Goal: Use online tool/utility: Utilize a website feature to perform a specific function

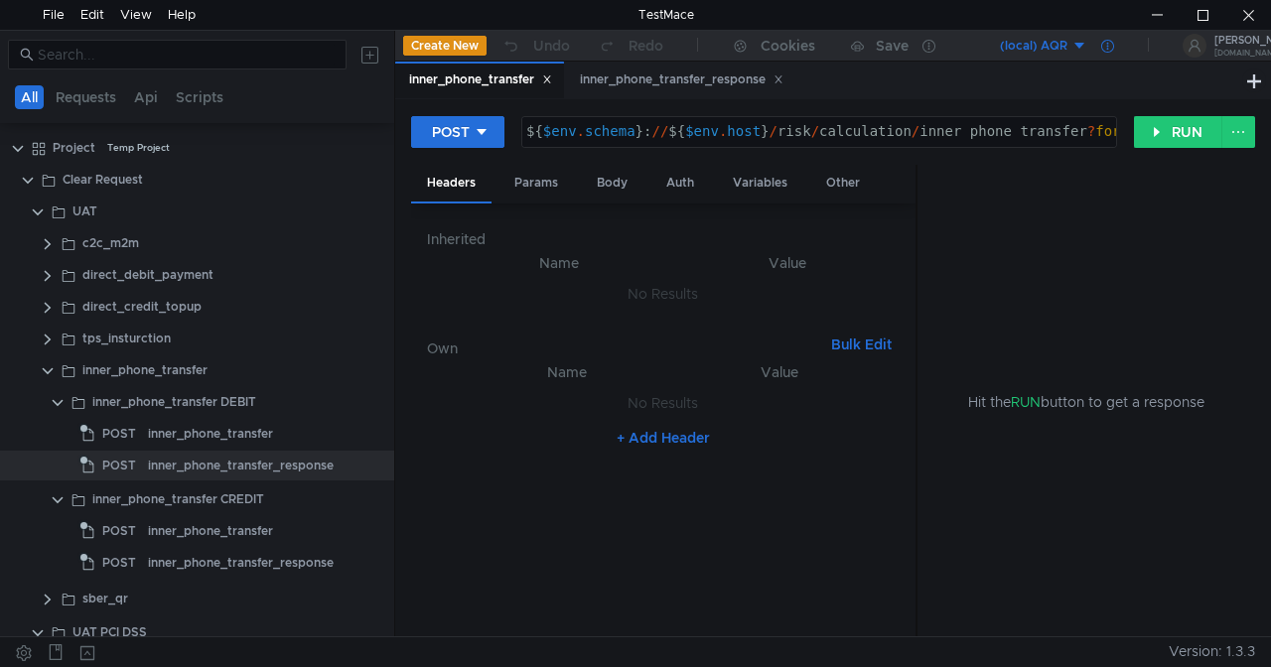
click at [1110, 42] on icon at bounding box center [1107, 46] width 13 height 13
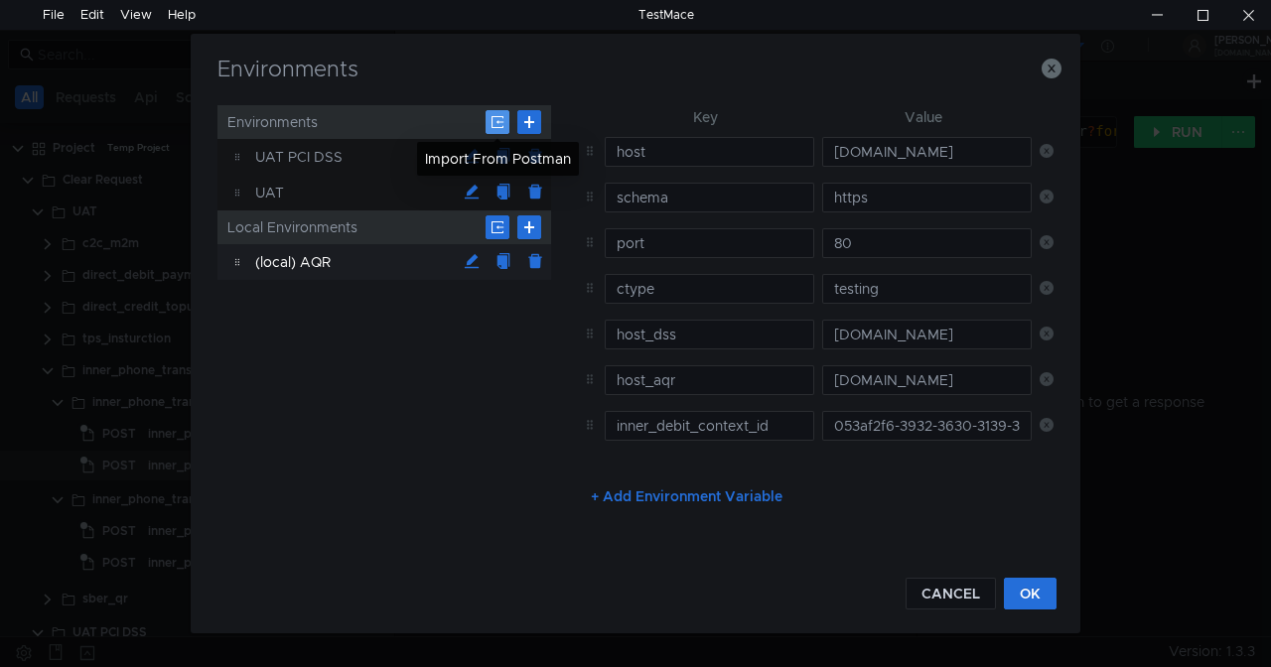
click at [494, 118] on button at bounding box center [498, 122] width 24 height 24
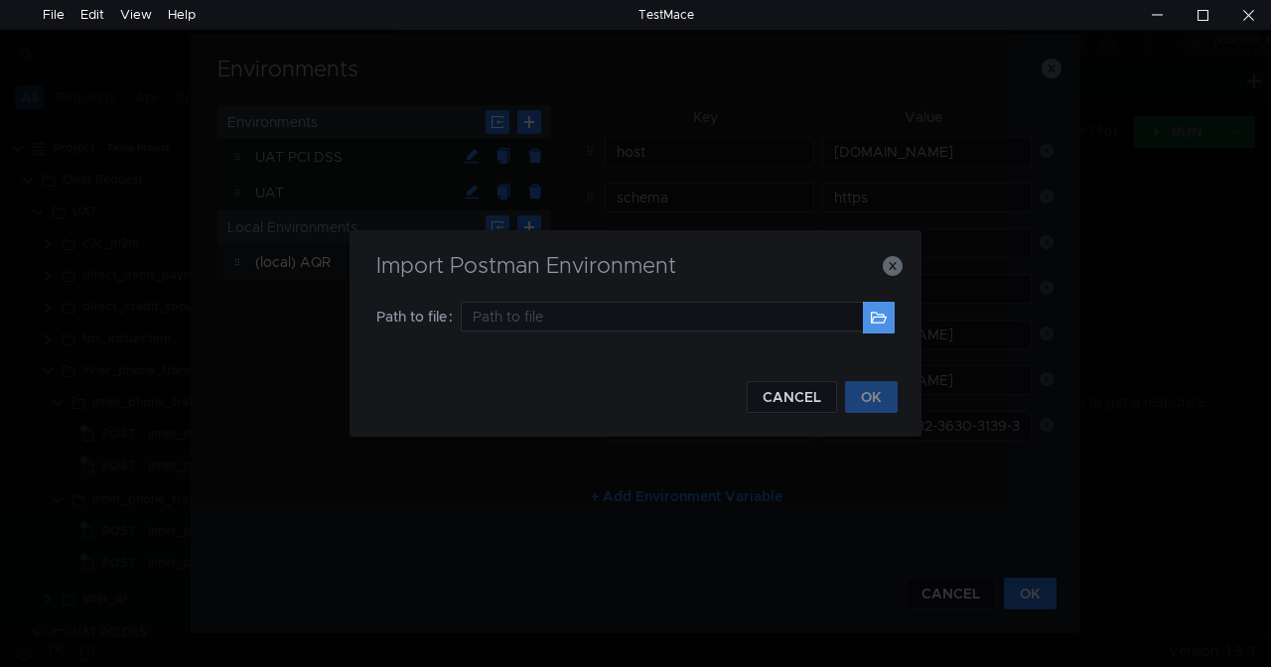
click at [884, 312] on button at bounding box center [879, 318] width 32 height 32
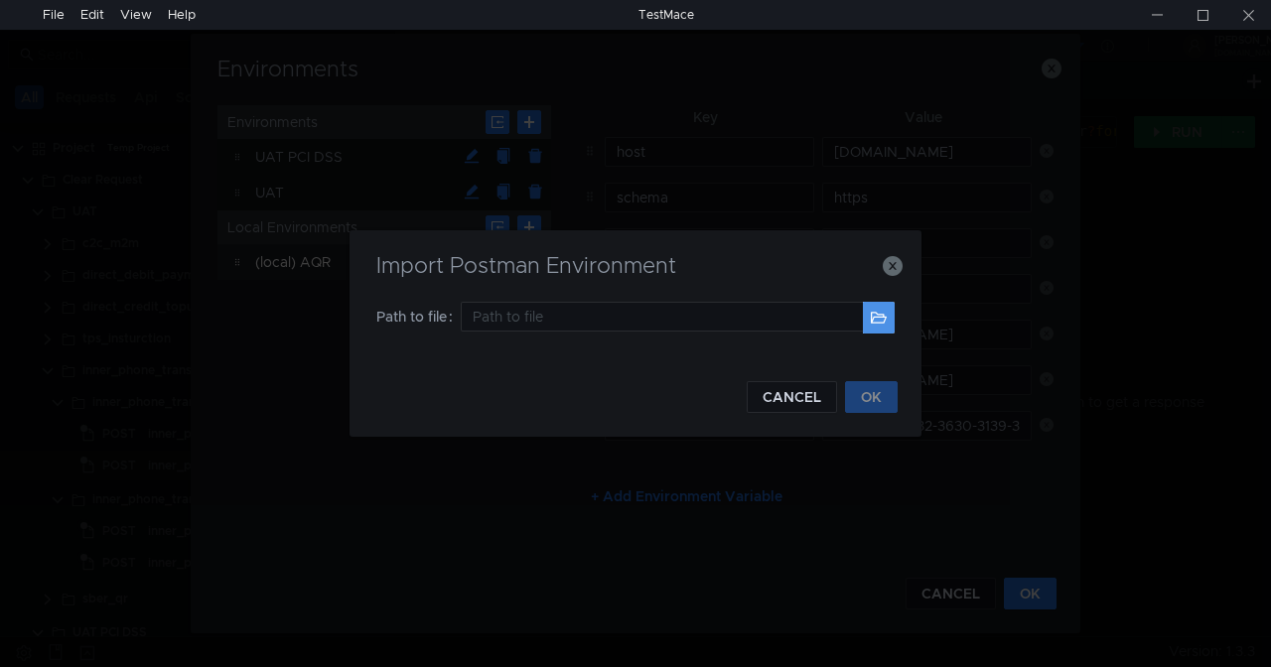
type input "C:\Users\mbelozertsev\Desktop\TOTAL1\Оригинальные файлы\Оригинальные файлы (3)\…"
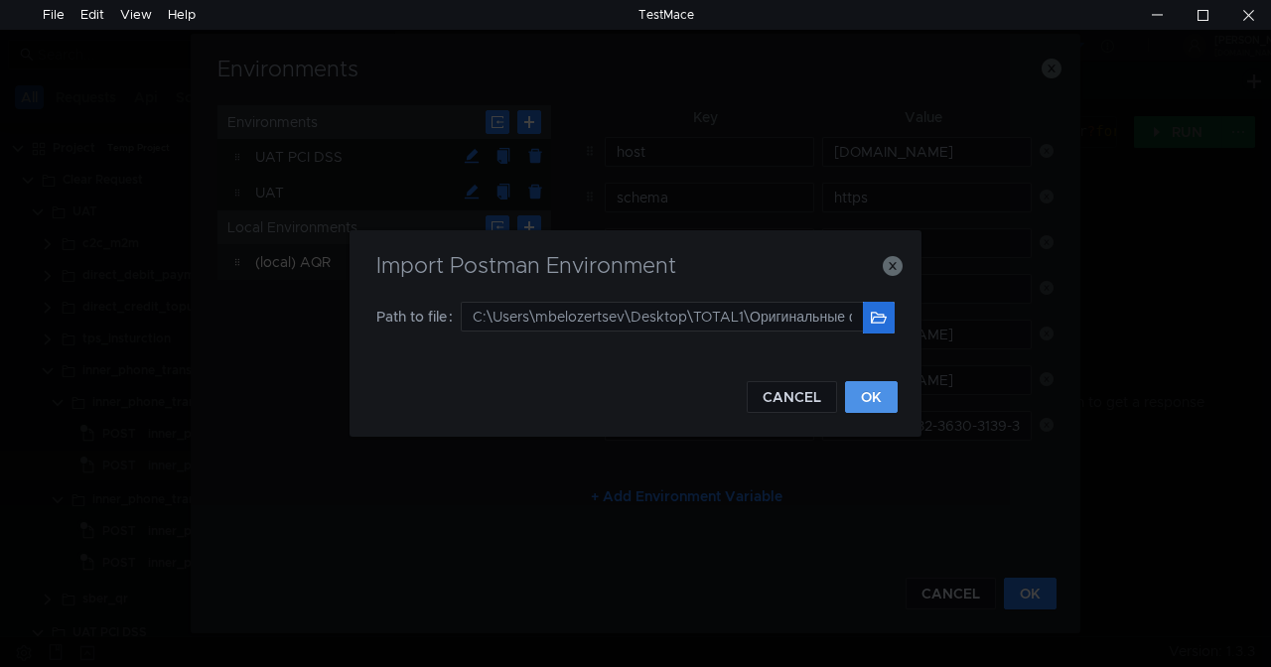
click at [884, 391] on button "OK" at bounding box center [871, 397] width 53 height 32
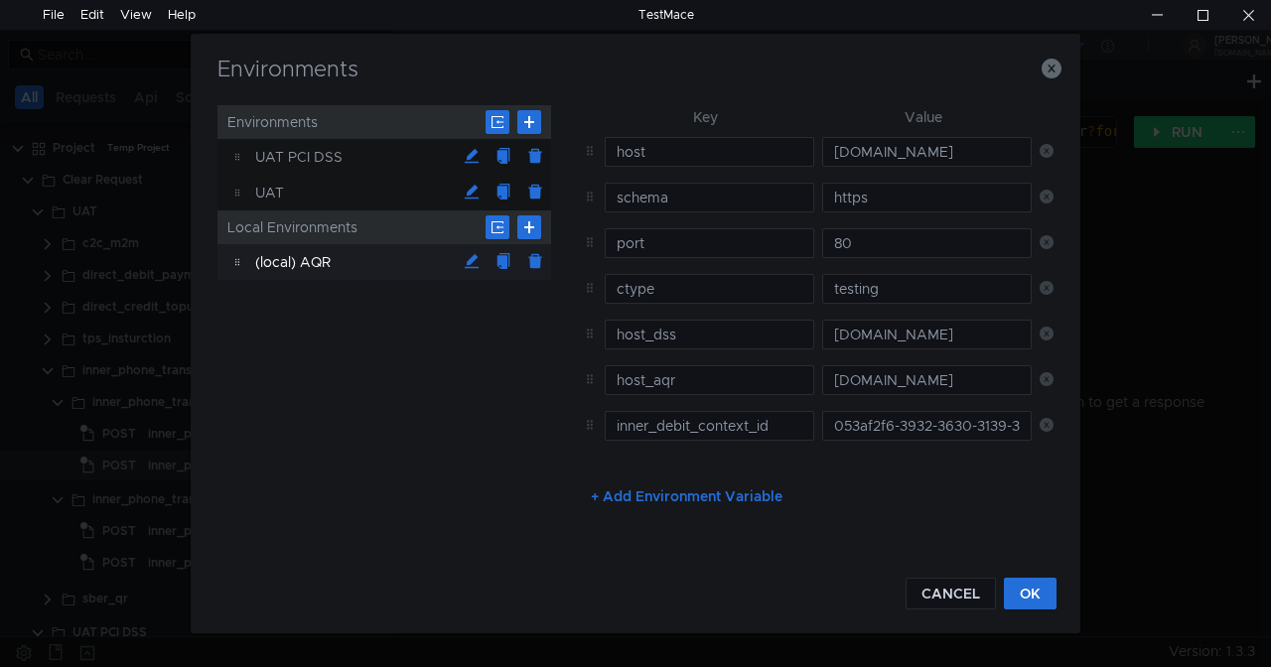
click at [336, 257] on div "(local) AQR" at bounding box center [355, 262] width 201 height 36
click at [339, 145] on div "UAT PCI DSS" at bounding box center [355, 157] width 201 height 36
type input "port"
type input "80"
type input "ctype"
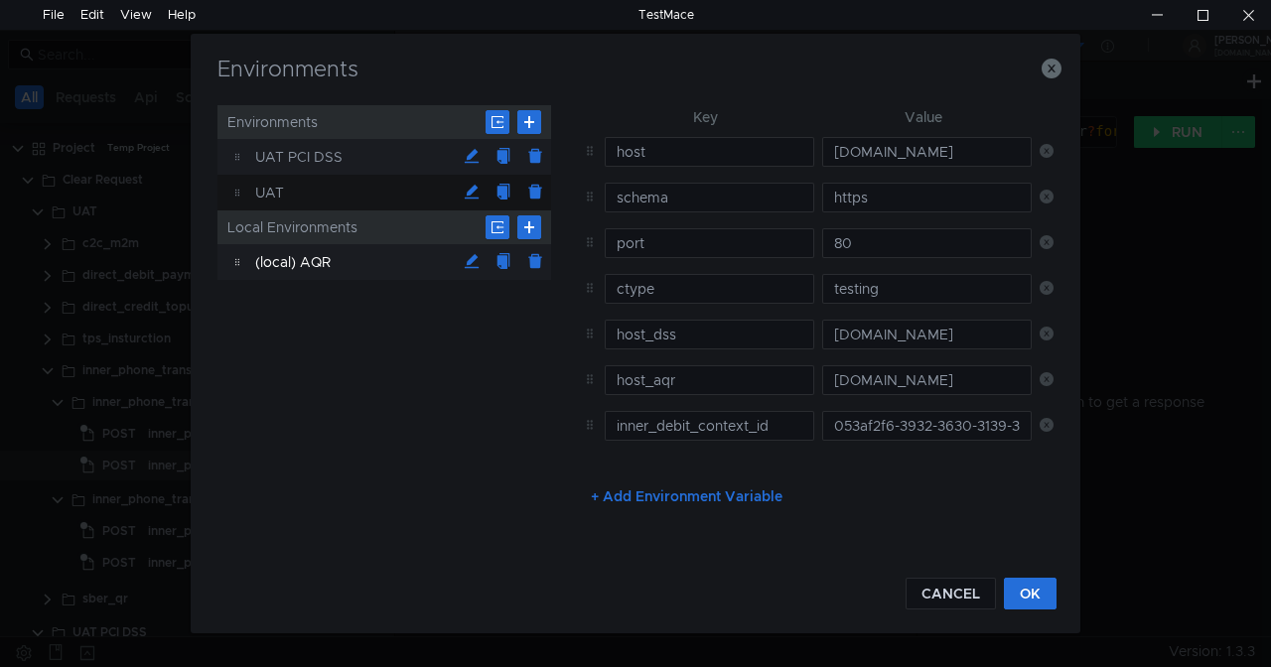
type input "testing"
type input "schema"
type input "https"
type input "x_bank_token"
type input "cards_trxns_context_id"
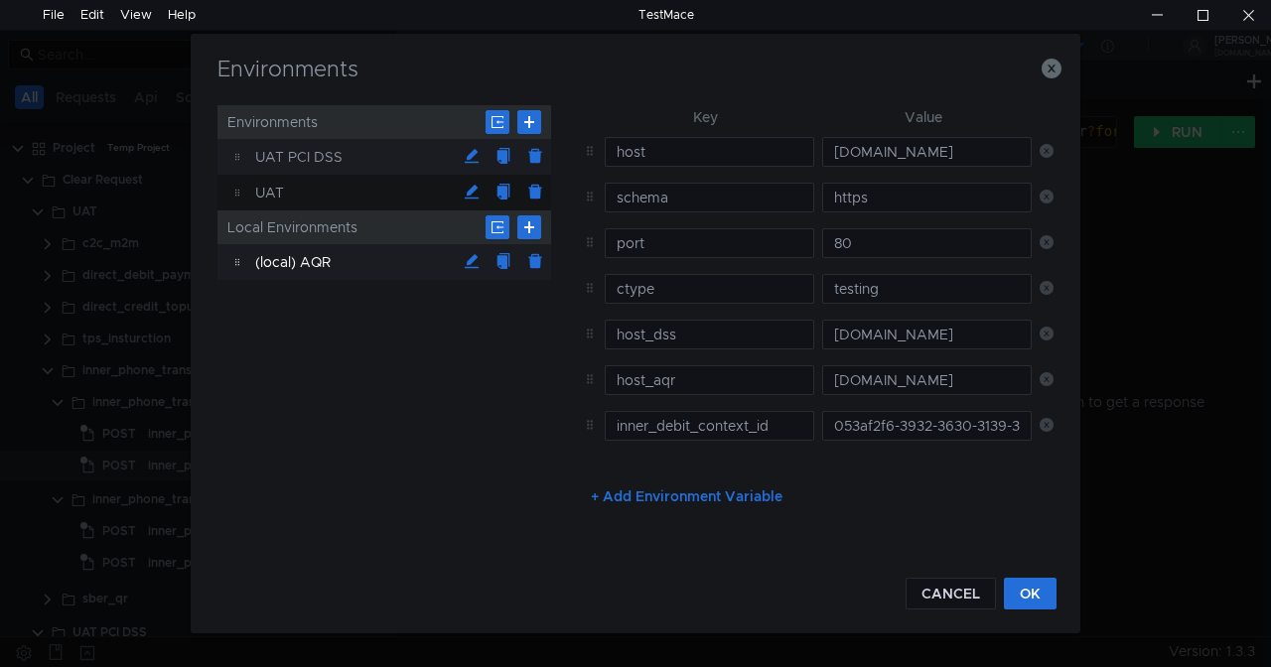
type input "cards_trxns_tokenized_context_id"
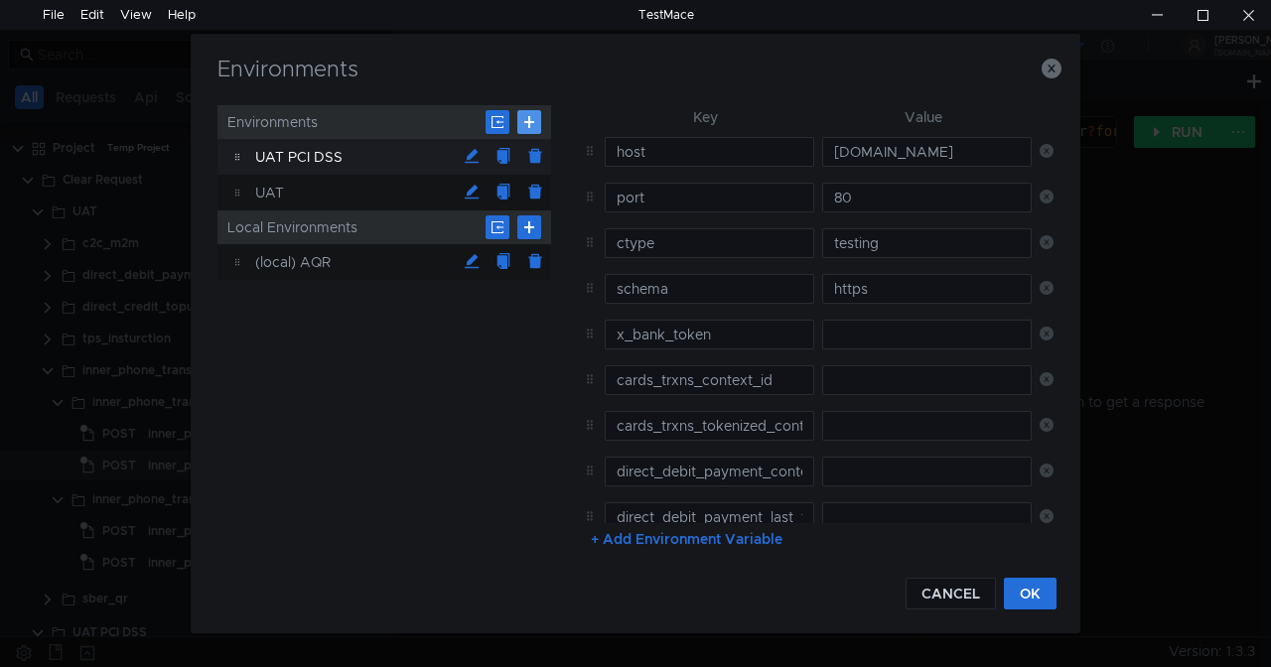
scroll to position [367, 0]
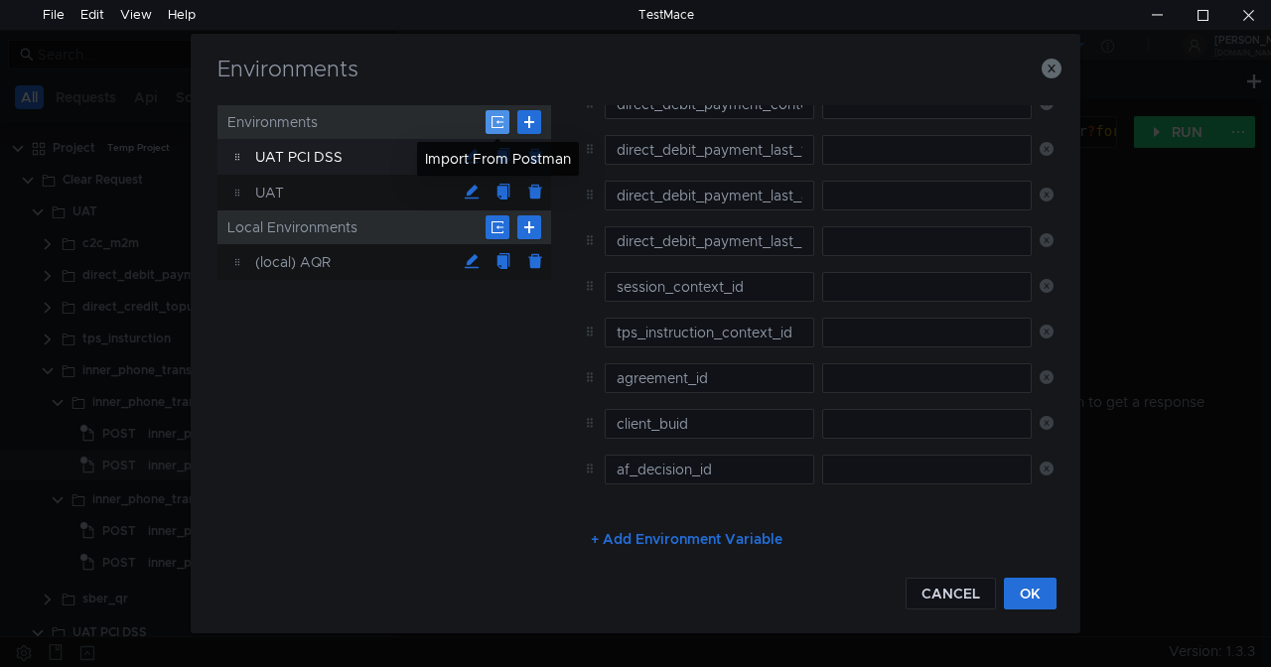
click at [492, 120] on button at bounding box center [498, 122] width 24 height 24
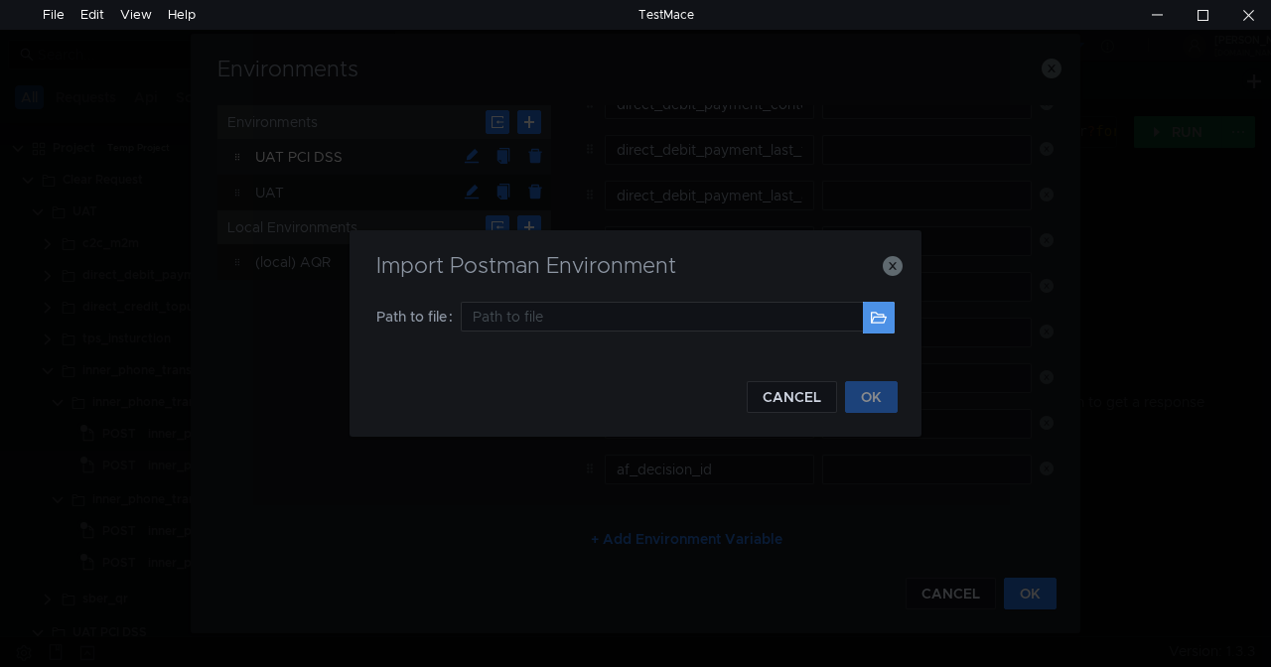
click at [876, 318] on button at bounding box center [879, 318] width 32 height 32
type input "C:\Users\mbelozertsev\Desktop\TOTAL1\Оригинальные файлы\Оригинальные файлы (3)\…"
click at [864, 399] on button "OK" at bounding box center [871, 397] width 53 height 32
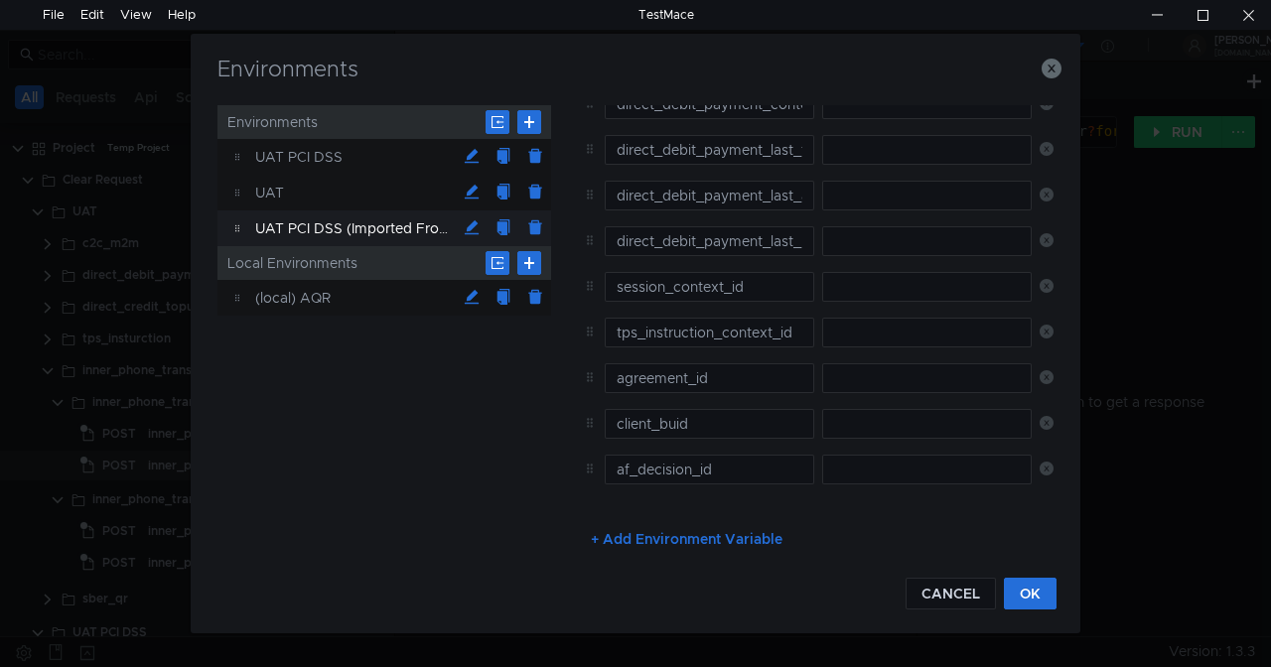
click at [369, 222] on div "UAT PCI DSS (Imported From Postman)" at bounding box center [355, 229] width 201 height 36
click at [353, 161] on div "UAT PCI DSS" at bounding box center [355, 157] width 201 height 36
click at [357, 230] on div "UAT PCI DSS (Imported From Postman)" at bounding box center [355, 229] width 201 height 36
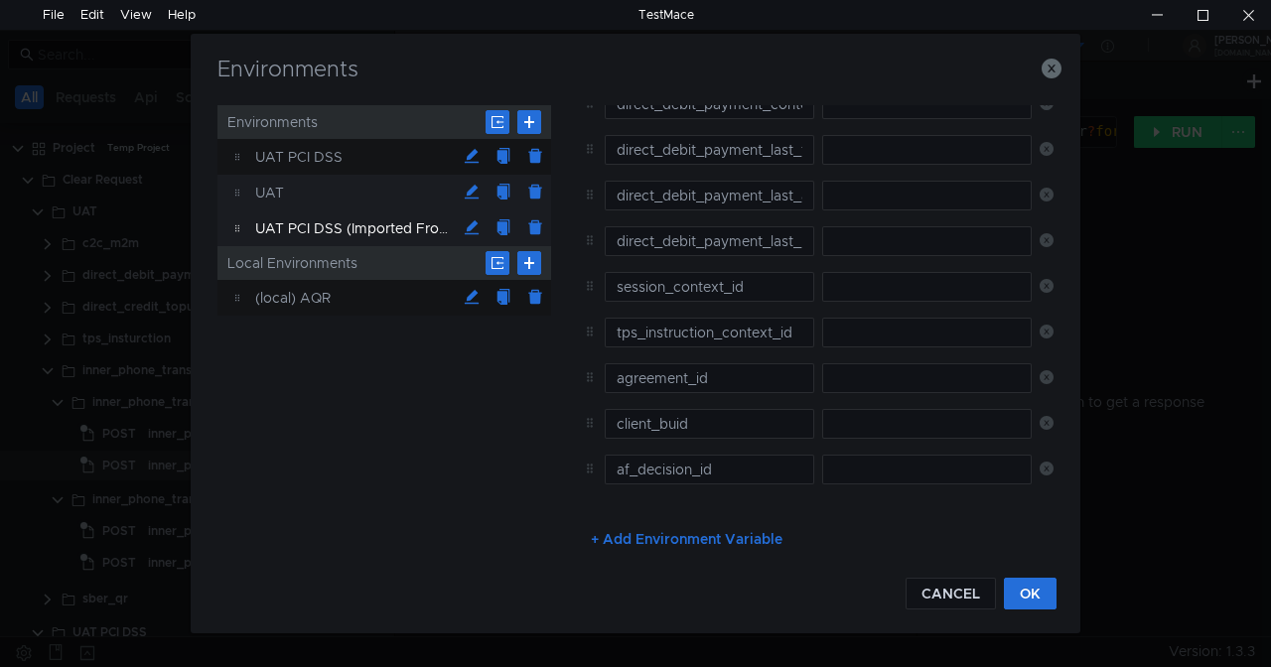
click at [349, 189] on div "UAT" at bounding box center [355, 193] width 201 height 36
type input "[DOMAIN_NAME]"
type input "context_id"
type input "test_ifax_context_id"
type input "direct_debit_payment_context_id"
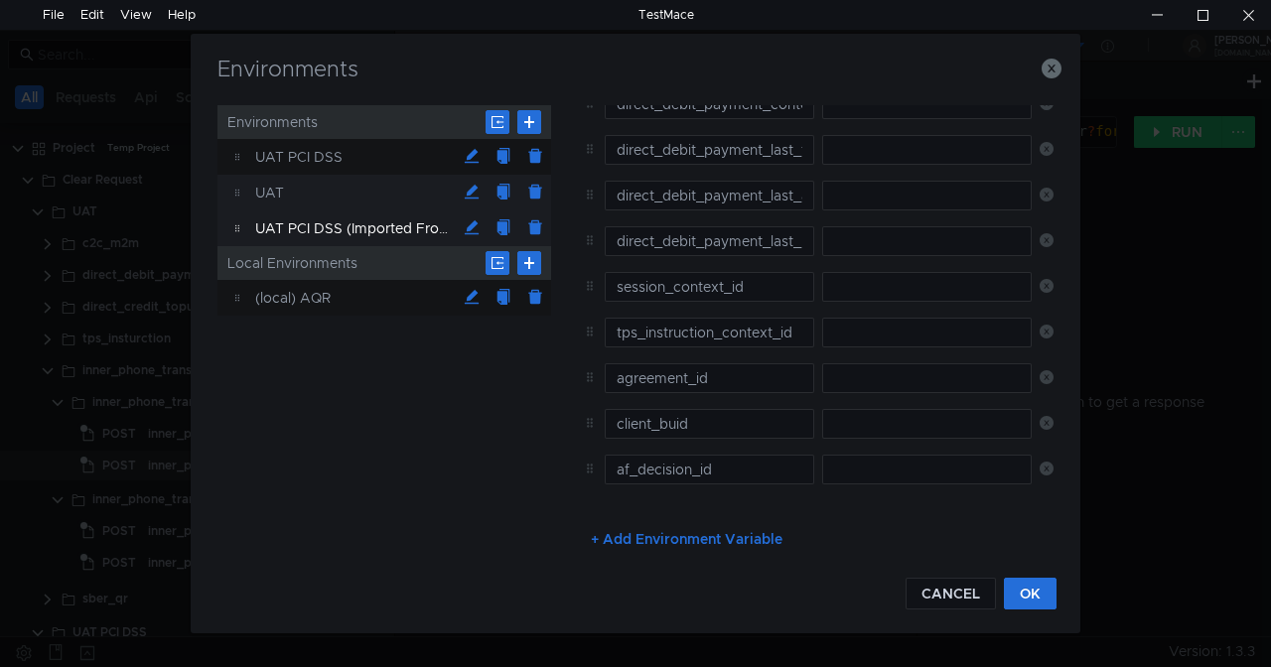
type input "session_context_id"
type input "cards_trxns_context_id"
type input "cards_trxns_tokenized_context_id"
type input "inner_debit_context_id"
type input "inner_credit_context_id"
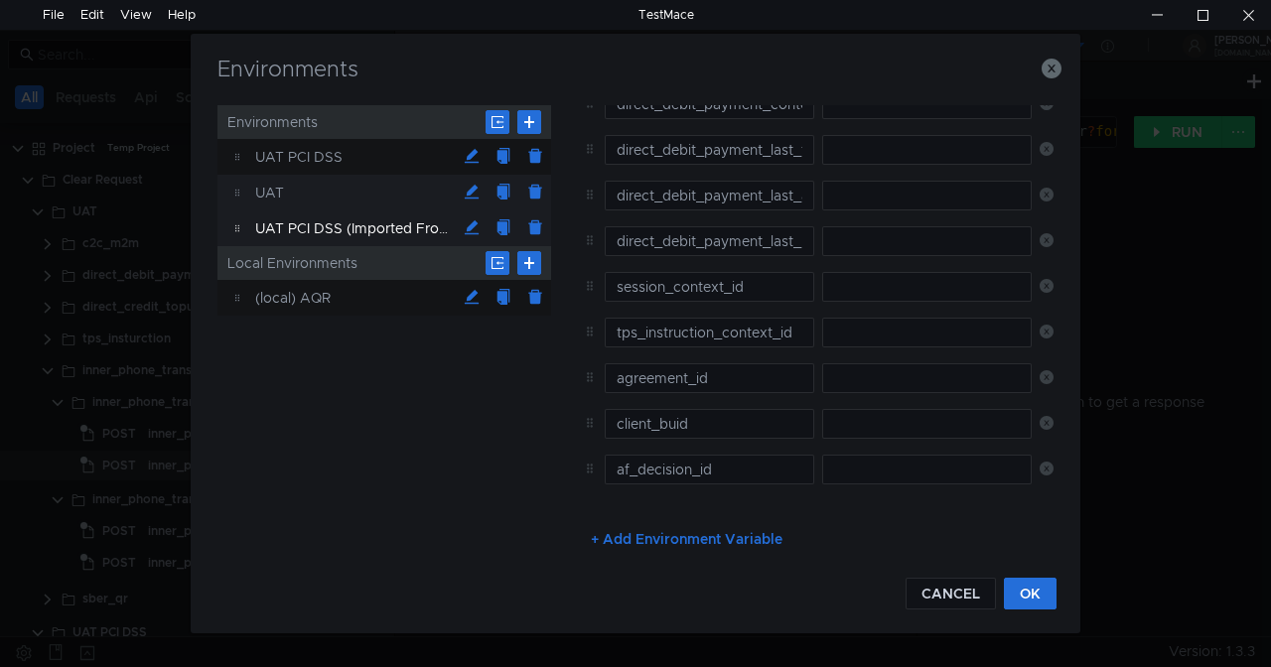
type input "direct_debit_payment_last_ts"
type input "direct_debit_payment_last_amount"
type input "direct_debit_payment_last_buid"
type input "onboarding_uprid_context_id"
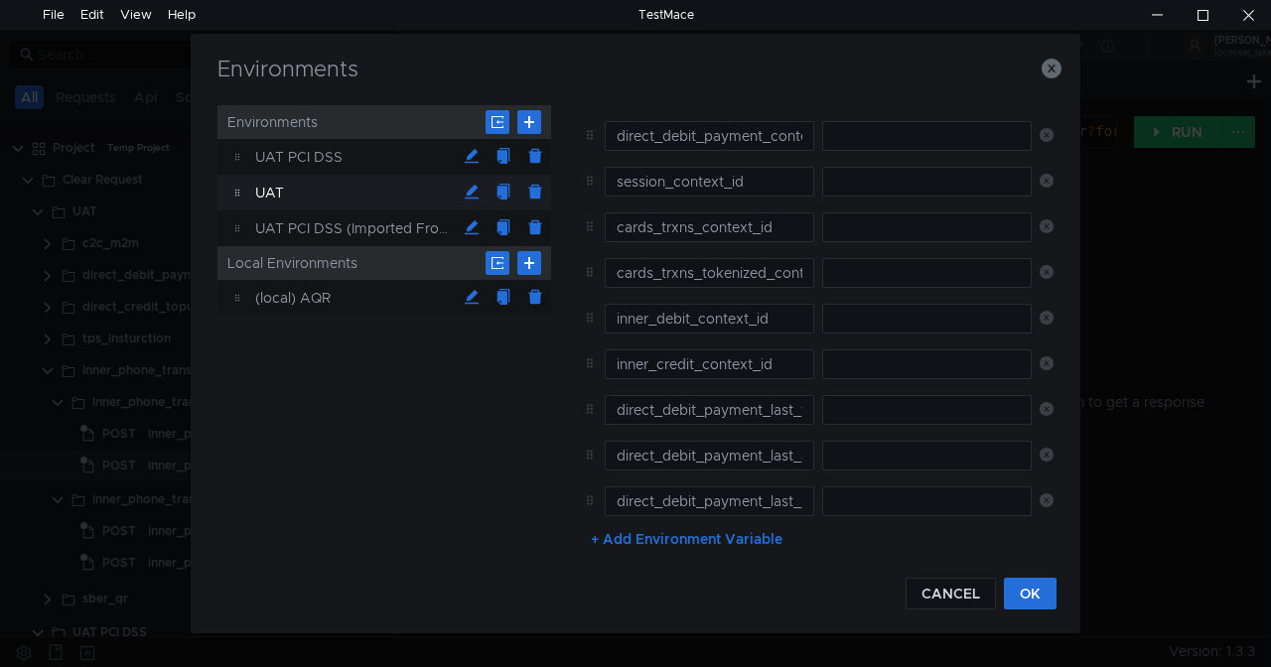
scroll to position [0, 0]
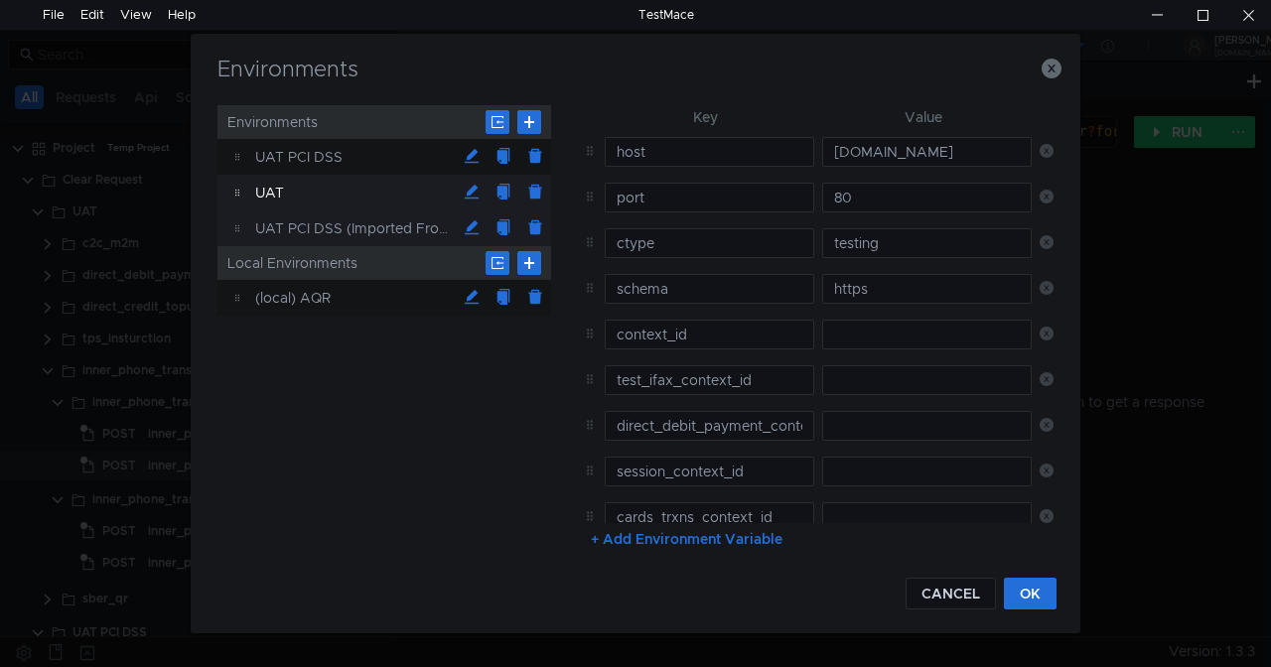
click at [338, 231] on div "UAT PCI DSS (Imported From Postman)" at bounding box center [355, 229] width 201 height 36
type input "[DOMAIN_NAME]"
type input "x_bank_token"
type input "cards_trxns_context_id"
type input "cards_trxns_tokenized_context_id"
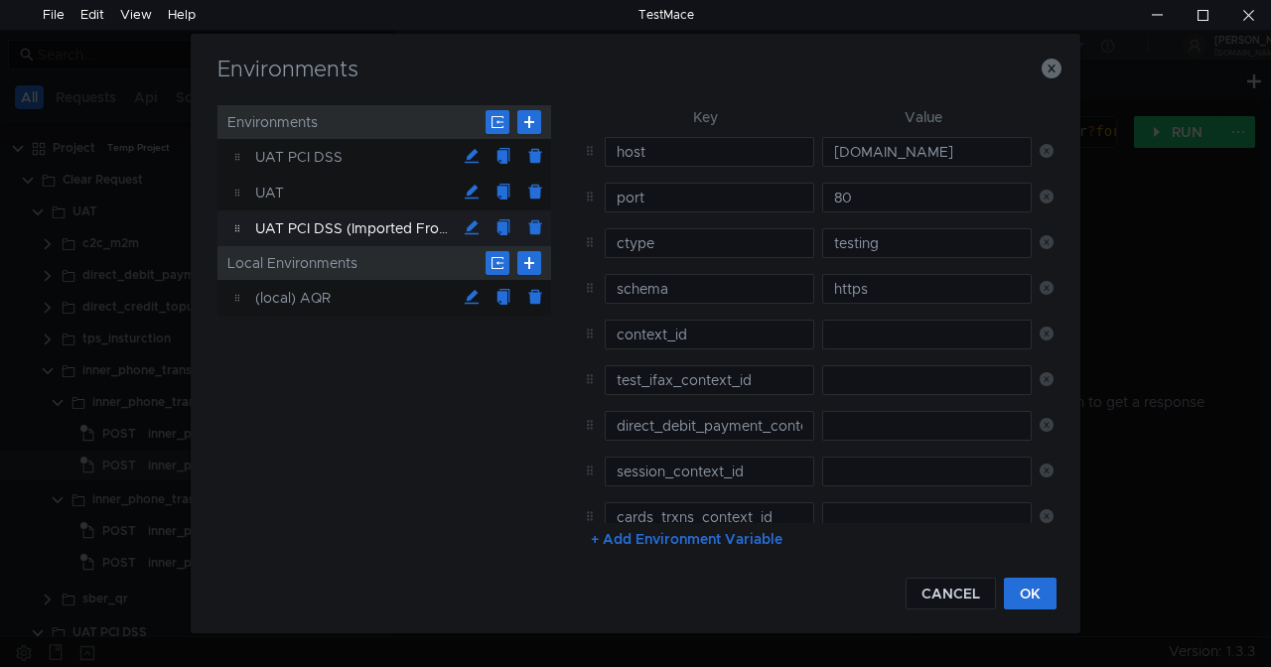
type input "direct_debit_payment_context_id"
type input "direct_debit_payment_last_ts"
type input "direct_debit_payment_last_amount"
type input "direct_debit_payment_last_buid"
type input "session_context_id"
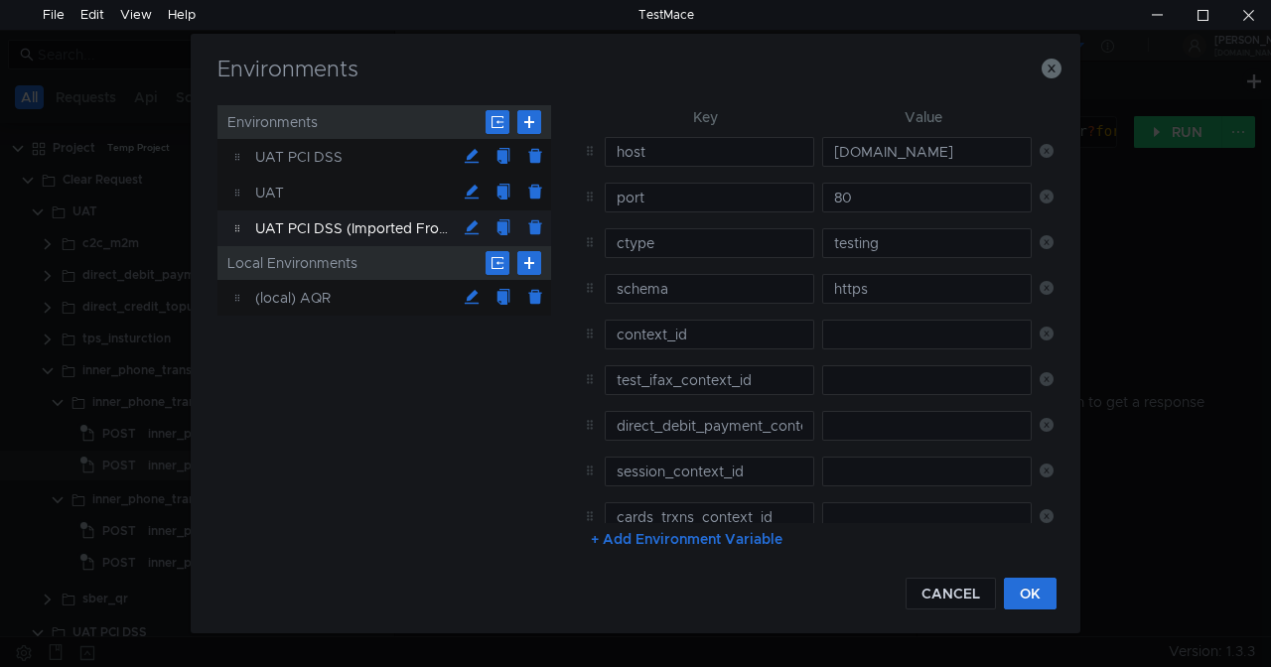
type input "tps_instruction_context_id"
type input "agreement_id"
type input "client_buid"
type input "af_decision_id"
click at [342, 157] on div "UAT PCI DSS" at bounding box center [355, 157] width 201 height 36
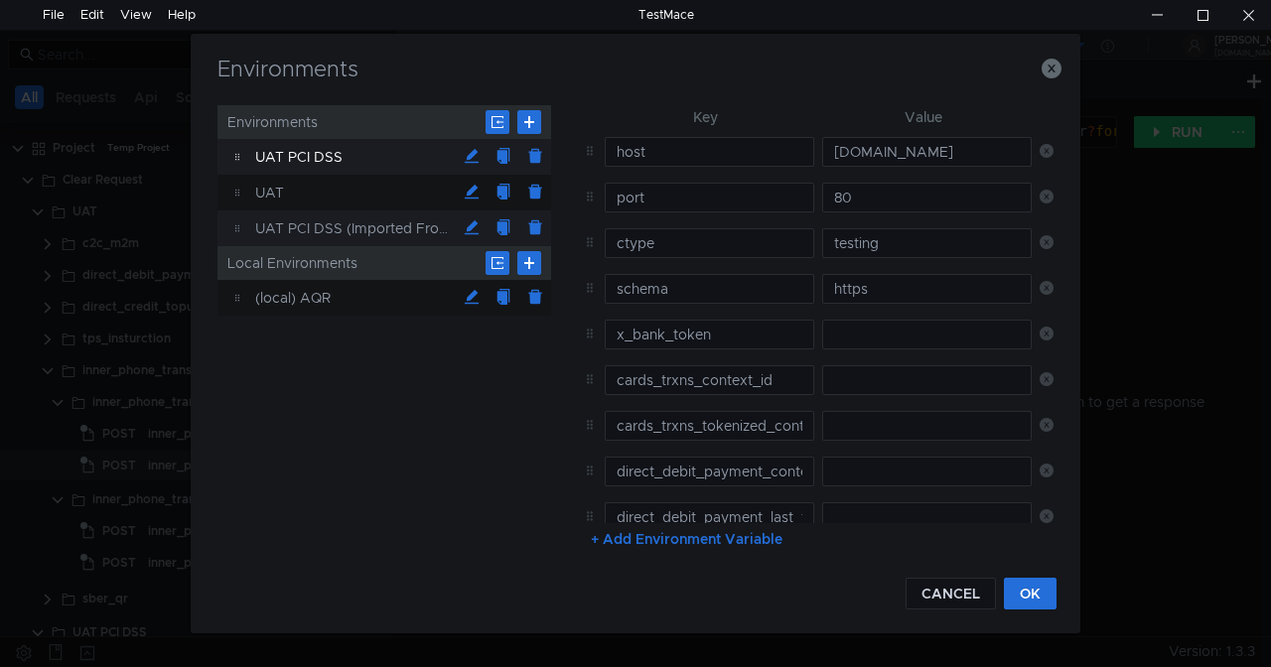
click at [395, 226] on div "UAT PCI DSS (Imported From Postman)" at bounding box center [355, 229] width 201 height 36
click at [360, 149] on div "UAT PCI DSS" at bounding box center [355, 157] width 201 height 36
click at [374, 226] on div "UAT PCI DSS (Imported From Postman)" at bounding box center [355, 229] width 201 height 36
click at [367, 153] on div "UAT PCI DSS" at bounding box center [355, 157] width 201 height 36
type input "[DOMAIN_NAME]"
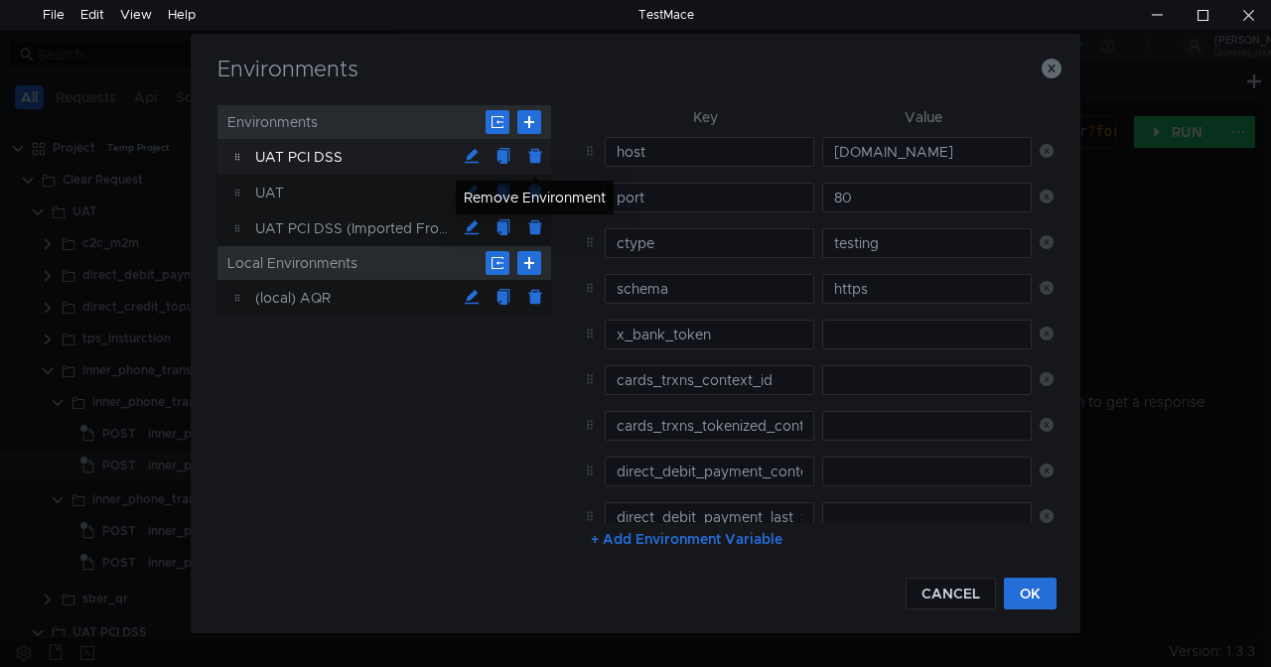
click at [532, 155] on button at bounding box center [535, 157] width 32 height 32
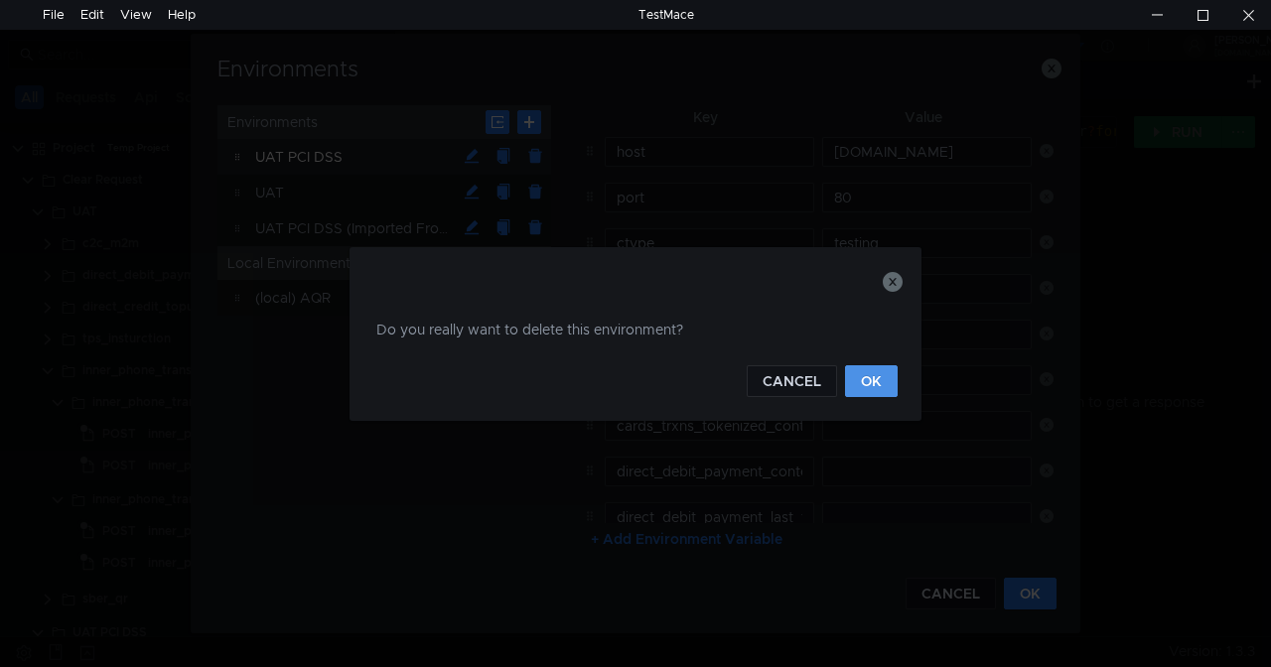
click at [872, 379] on button "OK" at bounding box center [871, 381] width 53 height 32
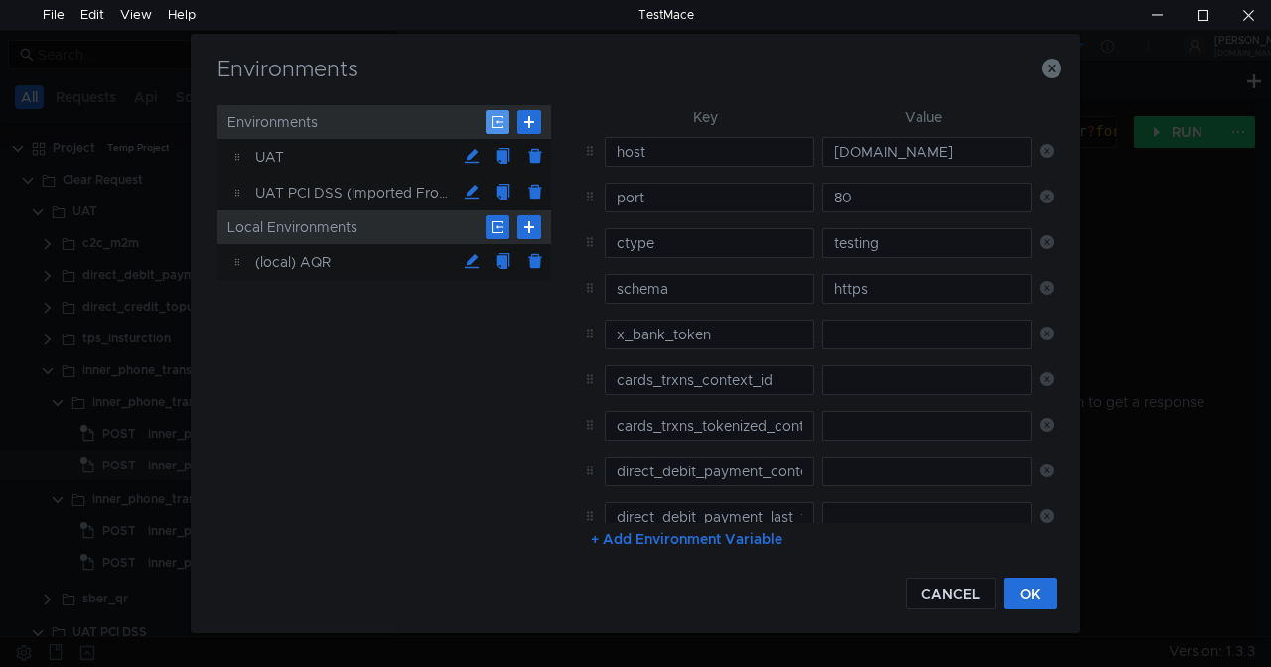
click at [492, 122] on button at bounding box center [498, 122] width 24 height 24
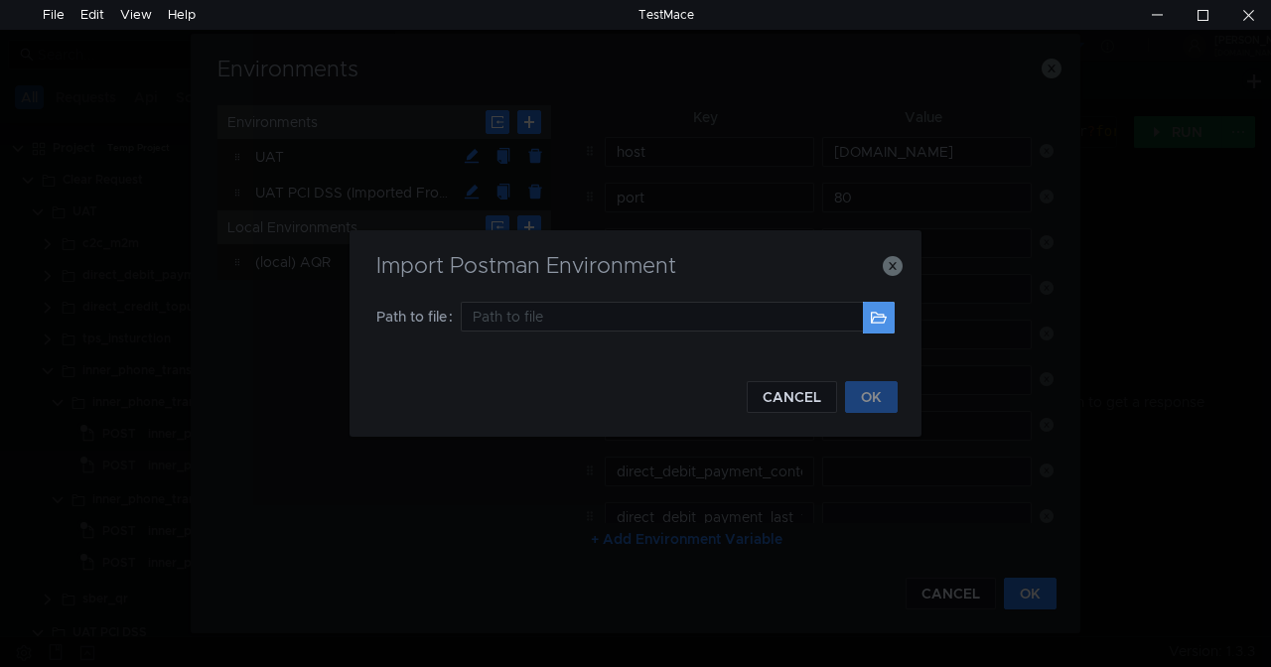
click at [881, 310] on button at bounding box center [879, 318] width 32 height 32
type input "C:\Users\mbelozertsev\Desktop\TOTAL1\Оригинальные файлы\Оригинальные файлы (3)\…"
click at [882, 392] on button "OK" at bounding box center [871, 397] width 53 height 32
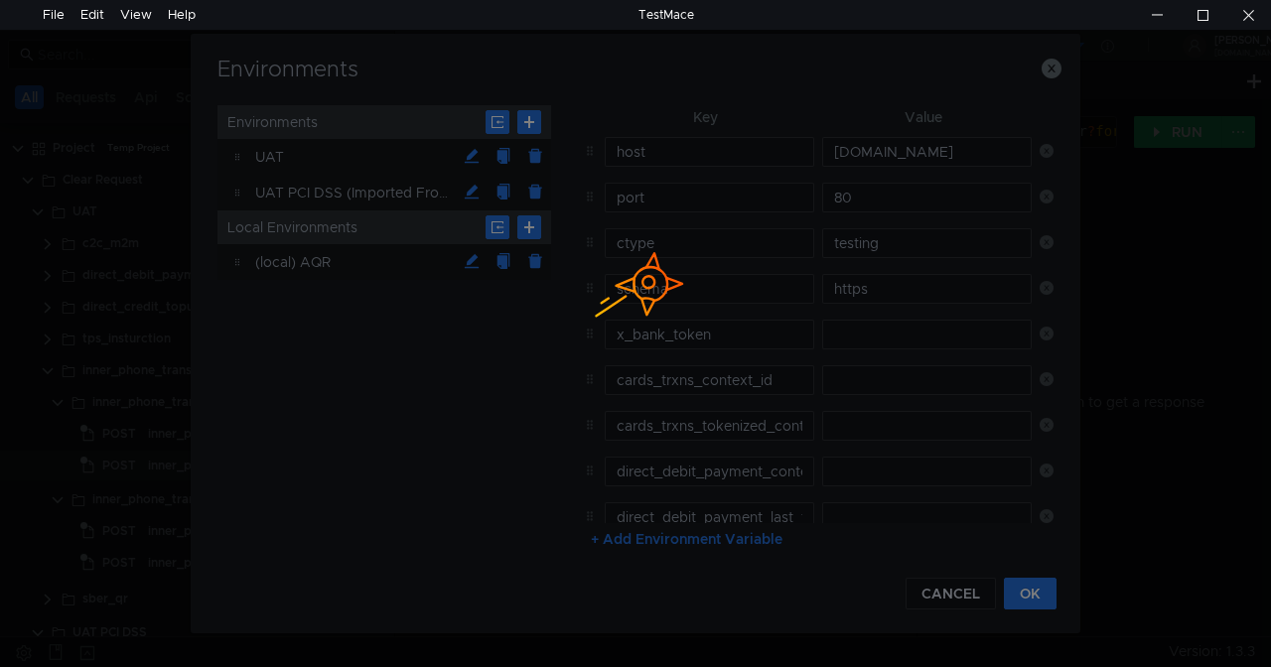
type input "[DOMAIN_NAME]"
type input "context_id"
type input "test_ifax_context_id"
type input "direct_debit_payment_context_id"
type input "session_context_id"
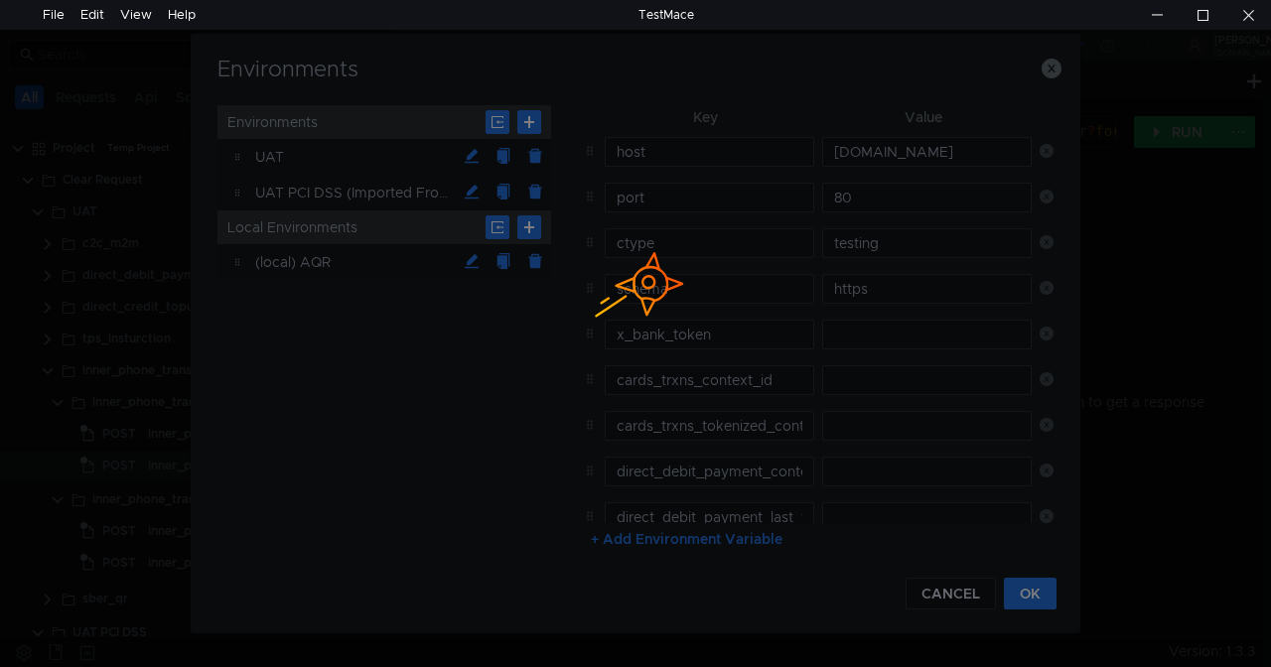
type input "cards_trxns_context_id"
type input "cards_trxns_tokenized_context_id"
type input "inner_debit_context_id"
type input "inner_credit_context_id"
type input "direct_debit_payment_last_ts"
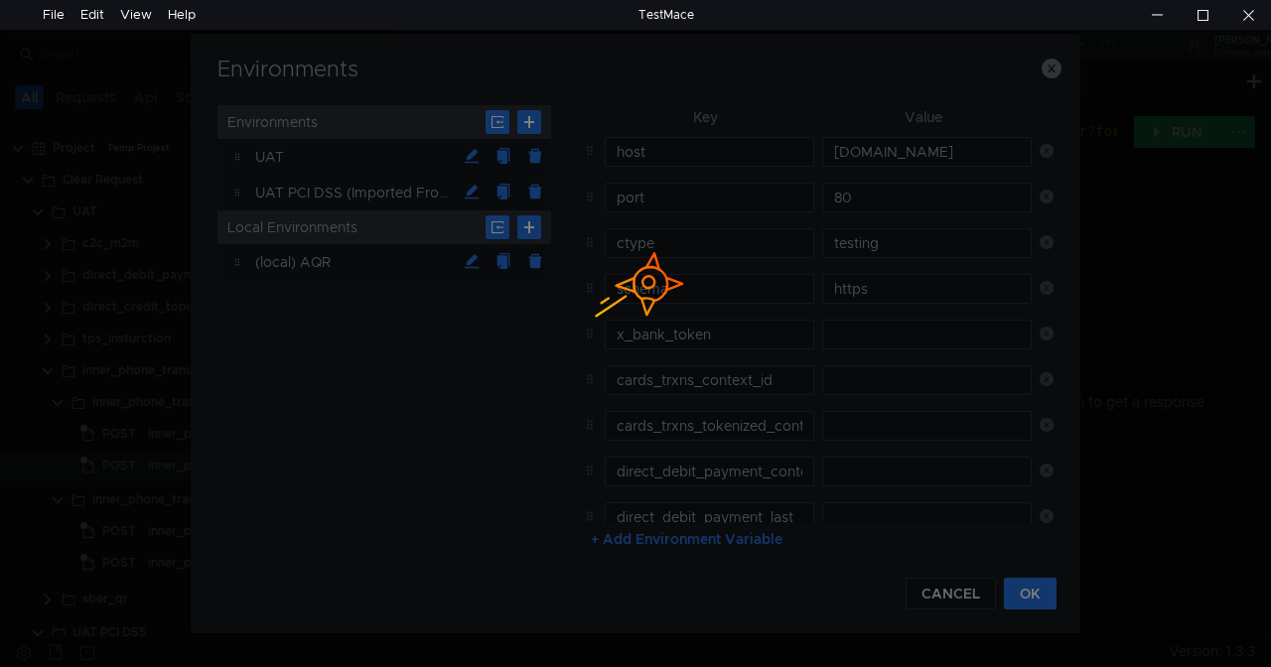
type input "direct_debit_payment_last_amount"
type input "direct_debit_payment_last_buid"
type input "onboarding_uprid_context_id"
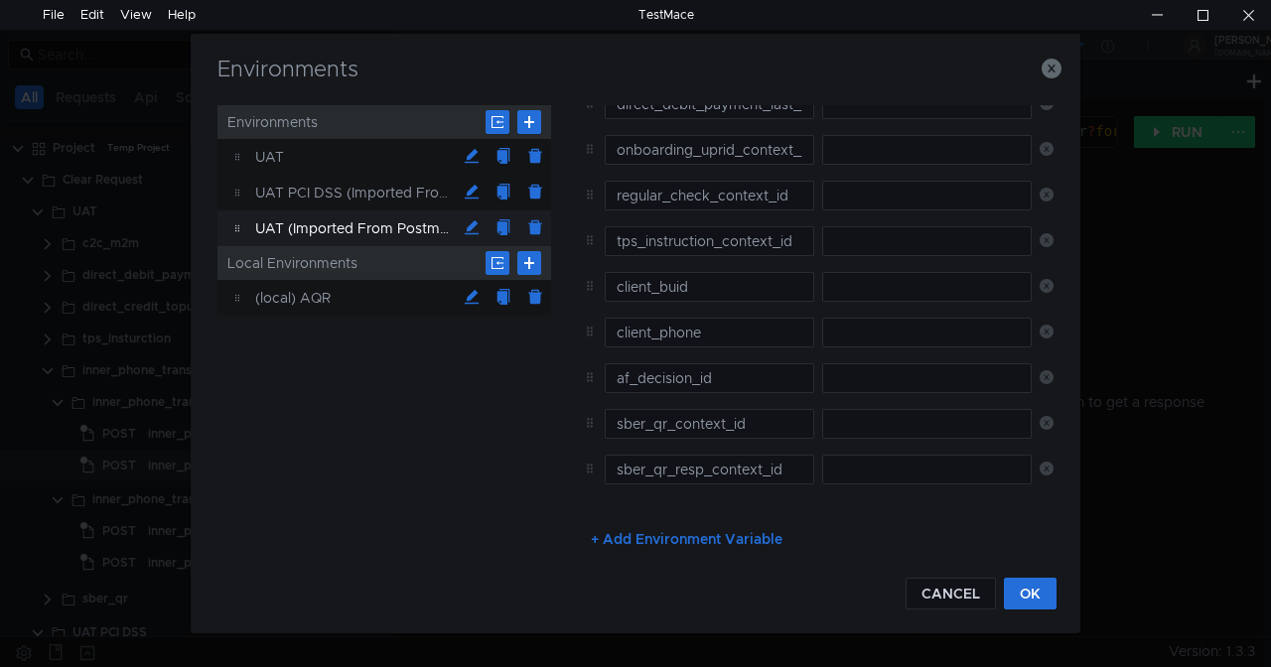
click at [388, 222] on div "UAT (Imported From Postman)" at bounding box center [355, 229] width 201 height 36
click at [398, 190] on div "UAT PCI DSS (Imported From Postman)" at bounding box center [355, 193] width 201 height 36
type input "[DOMAIN_NAME]"
type input "x_bank_token"
type input "cards_trxns_context_id"
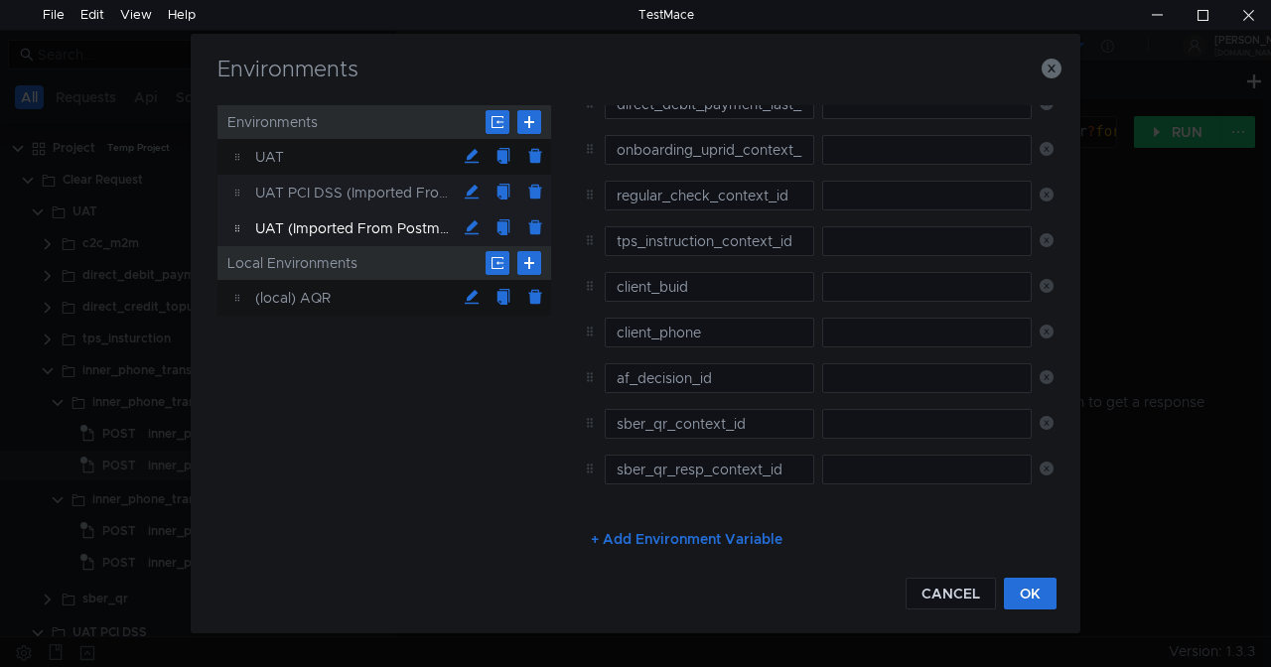
type input "cards_trxns_tokenized_context_id"
type input "direct_debit_payment_context_id"
type input "direct_debit_payment_last_ts"
type input "direct_debit_payment_last_amount"
type input "direct_debit_payment_last_buid"
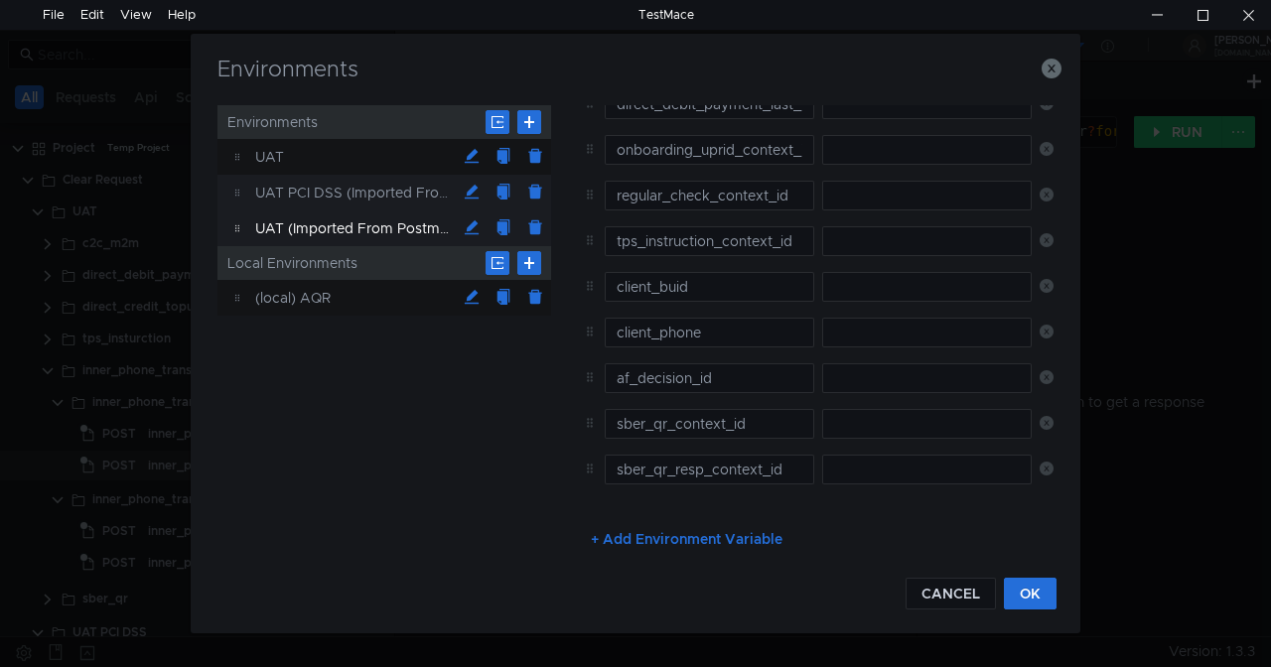
type input "session_context_id"
type input "tps_instruction_context_id"
type input "agreement_id"
type input "client_buid"
type input "af_decision_id"
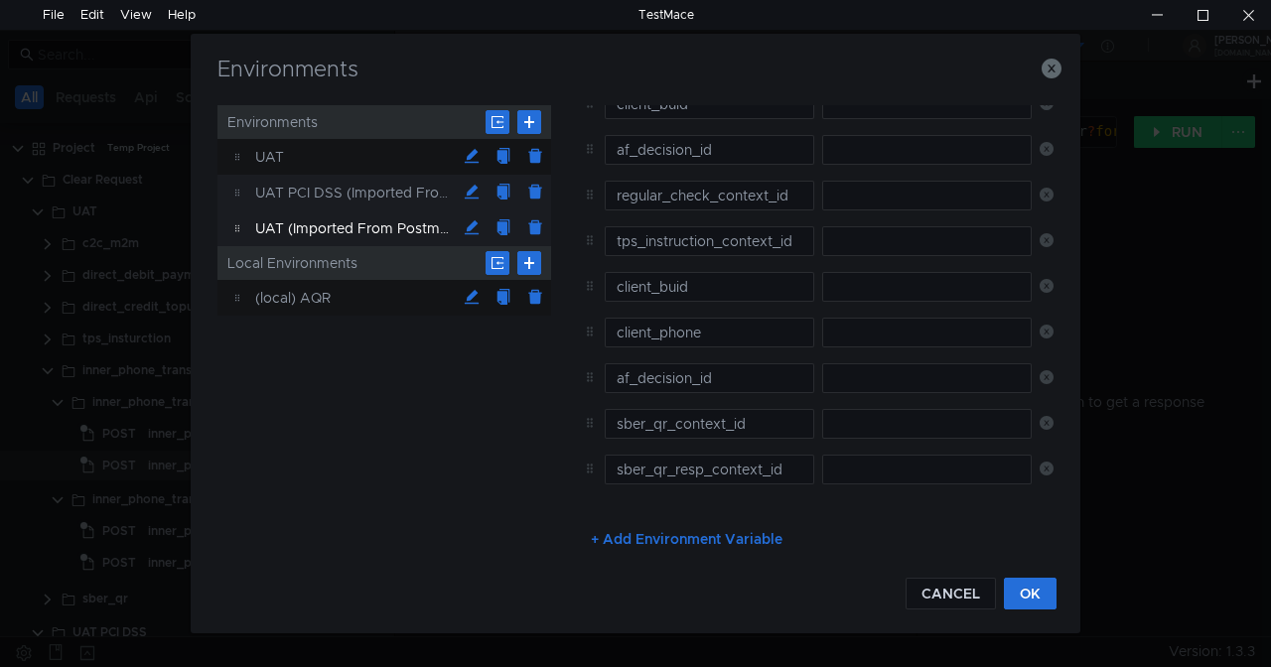
scroll to position [367, 0]
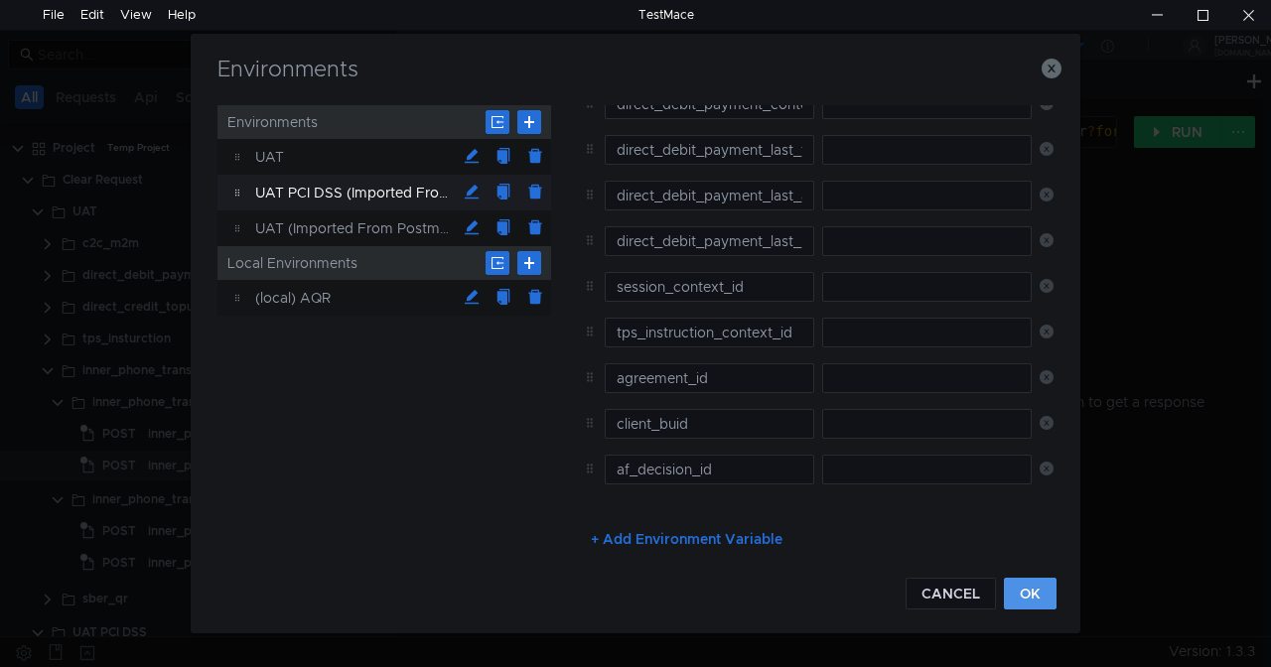
click at [1025, 604] on button "OK" at bounding box center [1030, 594] width 53 height 32
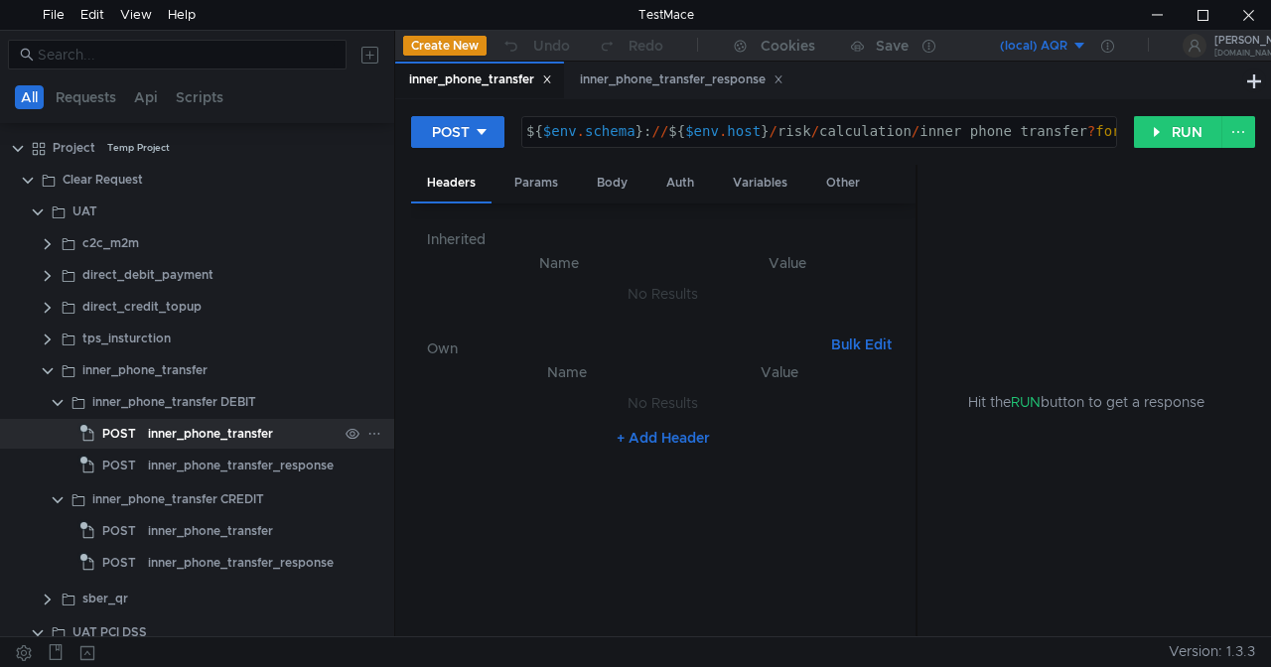
click at [165, 433] on div "inner_phone_transfer" at bounding box center [210, 434] width 125 height 30
click at [1074, 48] on button "(local) AQR" at bounding box center [1018, 46] width 138 height 32
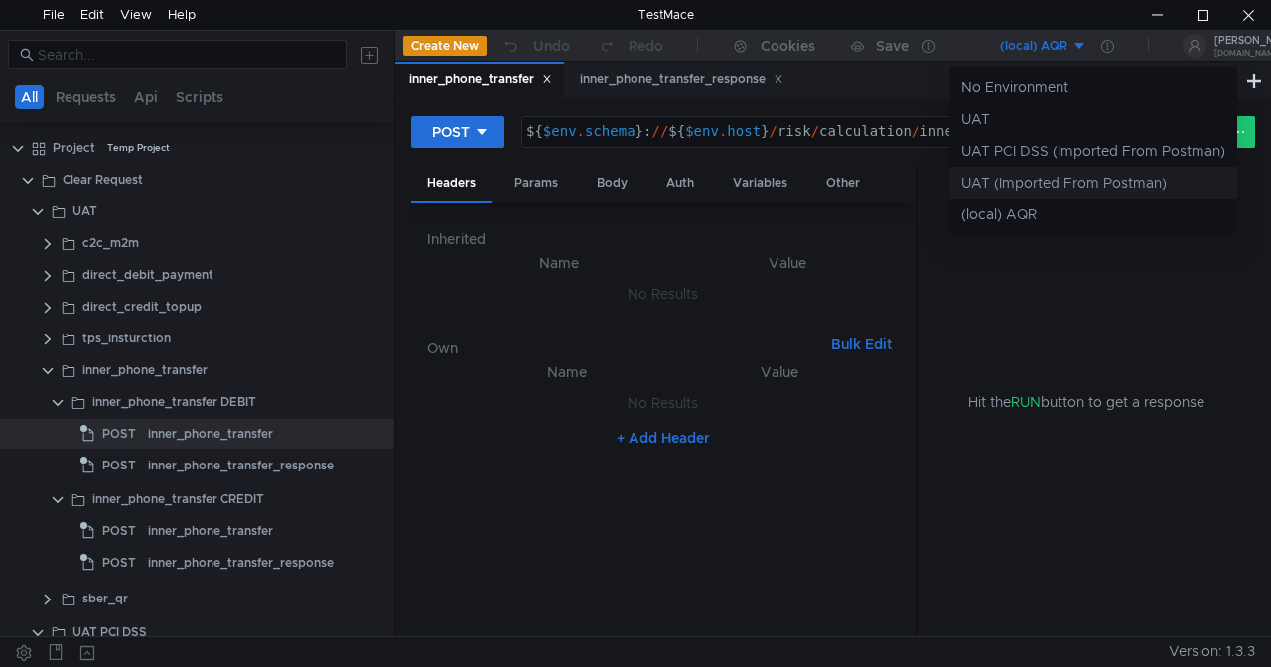
click at [1027, 185] on li "UAT (Imported From Postman)" at bounding box center [1093, 183] width 288 height 32
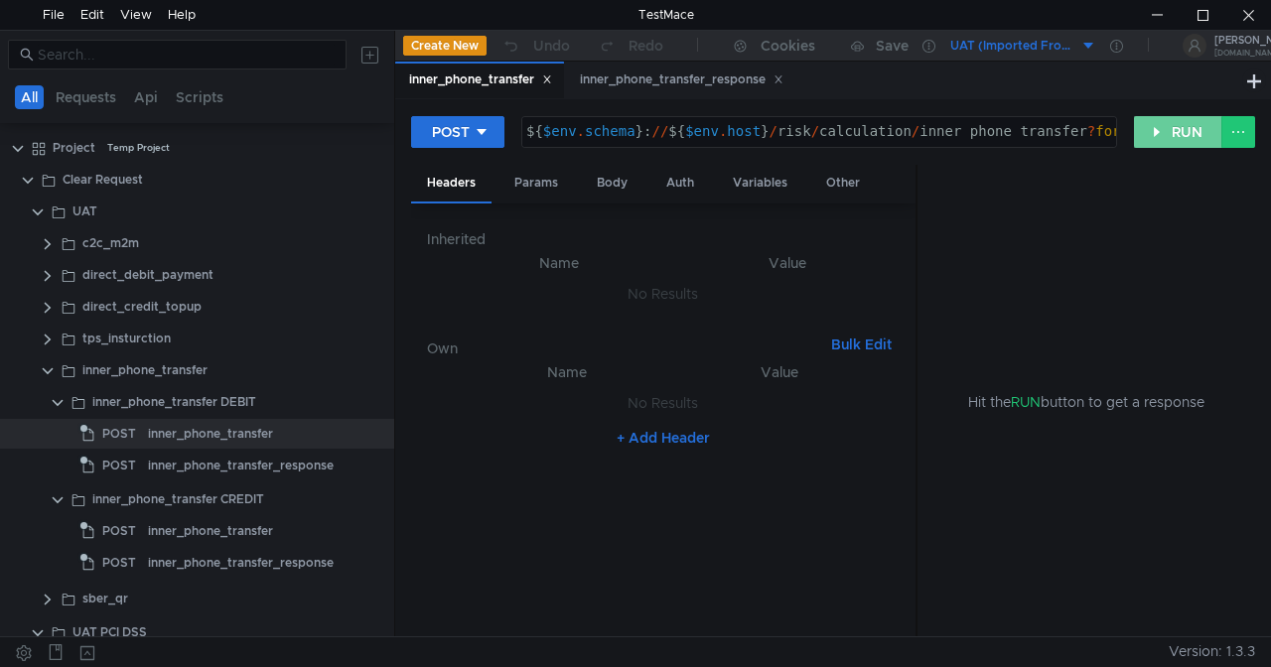
click at [1186, 124] on button "RUN" at bounding box center [1178, 132] width 88 height 32
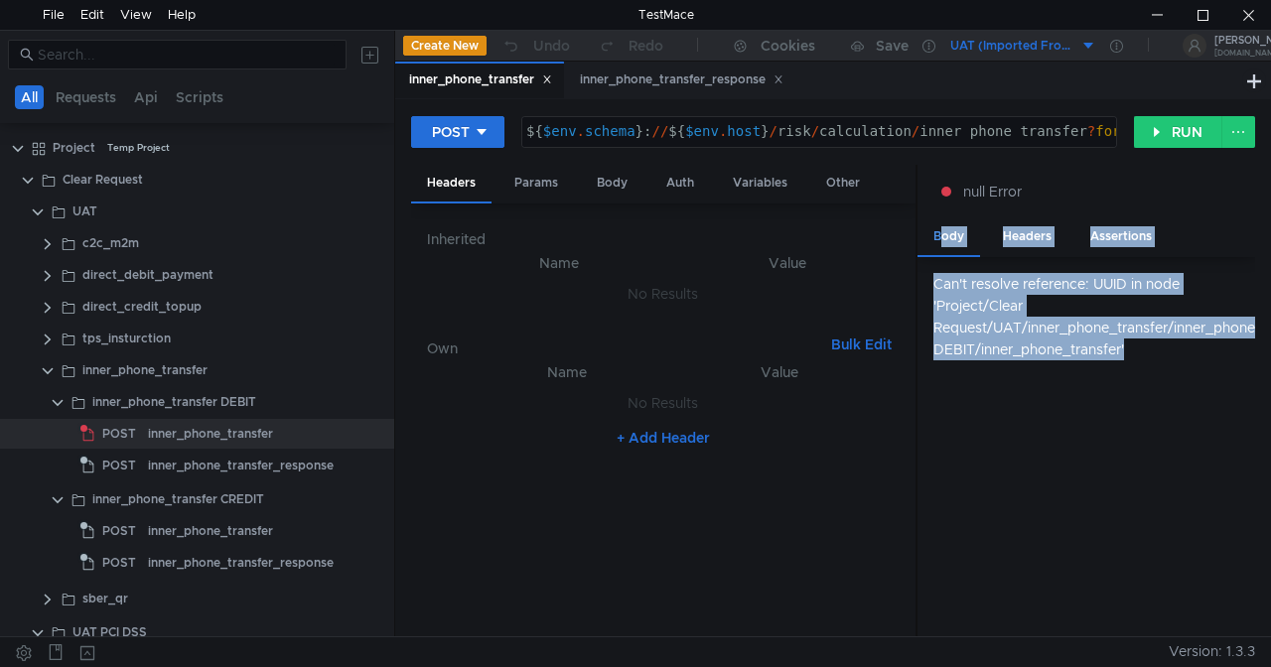
drag, startPoint x: 1129, startPoint y: 347, endPoint x: 934, endPoint y: 255, distance: 215.0
click at [934, 255] on app-tabset "Body Headers Assertions Can't resolve reference: UUID in node 'Project/Clear Re…" at bounding box center [1086, 428] width 338 height 420
click at [1076, 335] on div "Can't resolve reference: UUID in node 'Project/Clear Request/UAT/inner_phone_tr…" at bounding box center [1094, 316] width 322 height 87
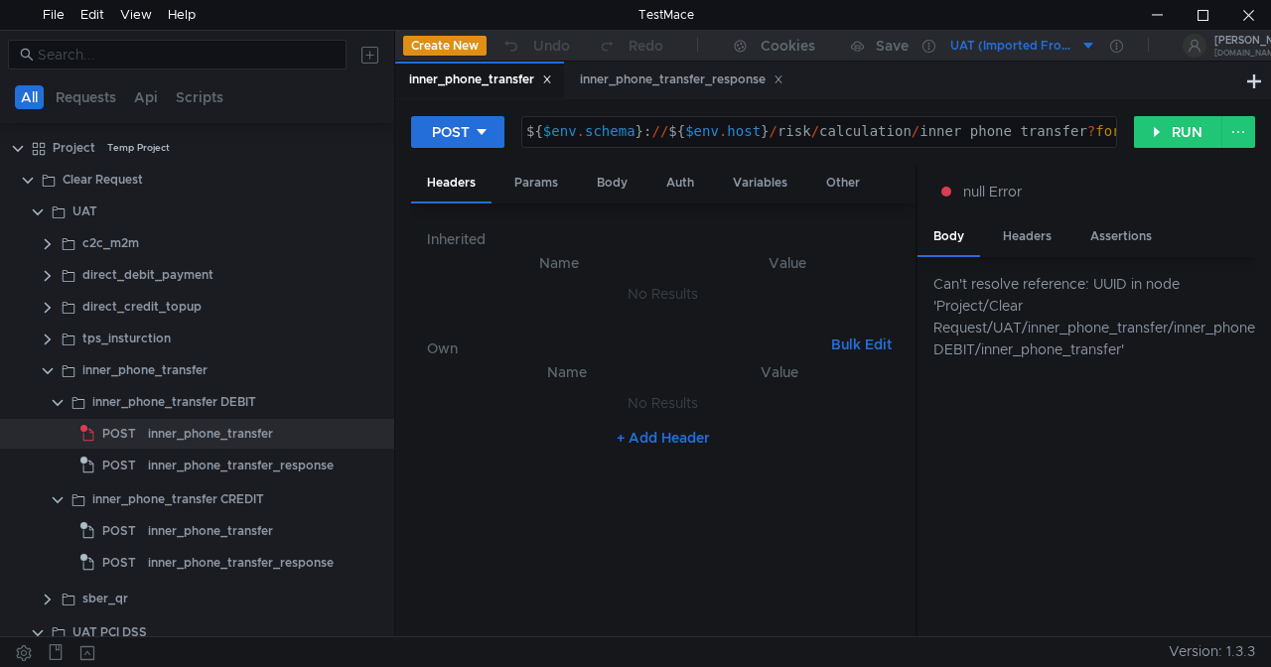
click at [1175, 364] on div "Can't resolve reference: UUID in node 'Project/Clear Request/UAT/inner_phone_tr…" at bounding box center [1086, 447] width 338 height 380
click at [1147, 10] on div at bounding box center [1157, 15] width 46 height 30
